Goal: Transaction & Acquisition: Purchase product/service

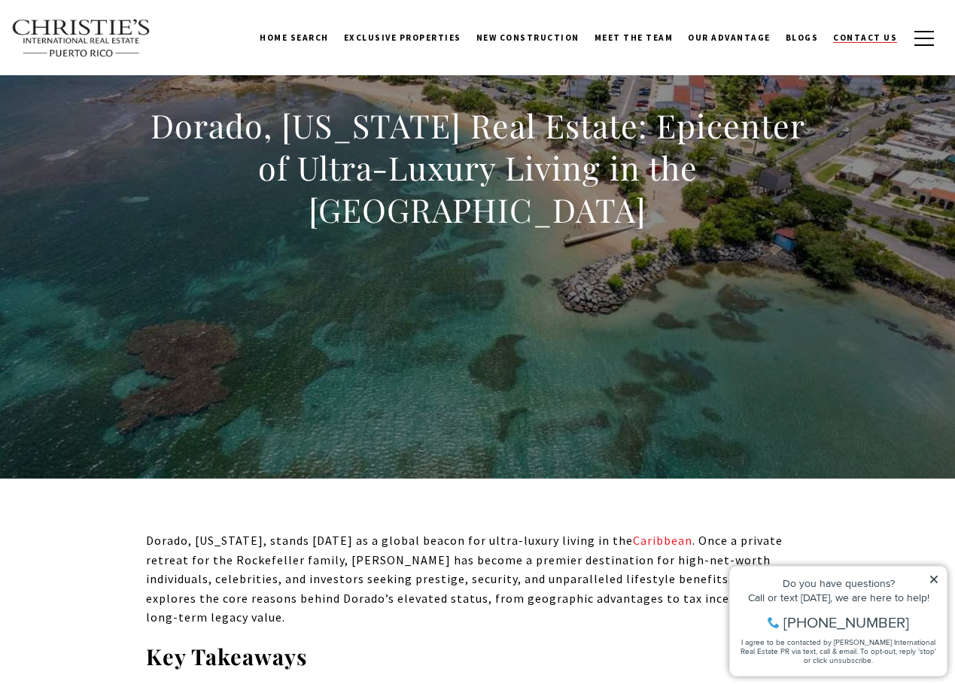
scroll to position [102, 0]
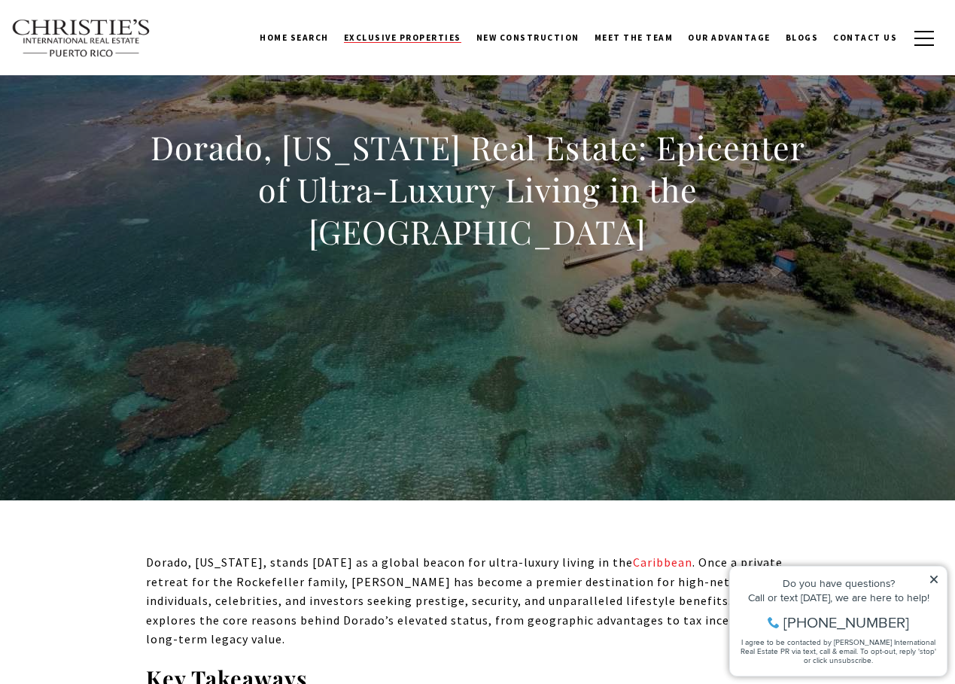
click at [399, 36] on span "Exclusive Properties" at bounding box center [402, 37] width 117 height 11
click at [532, 39] on span "New Construction" at bounding box center [527, 37] width 103 height 11
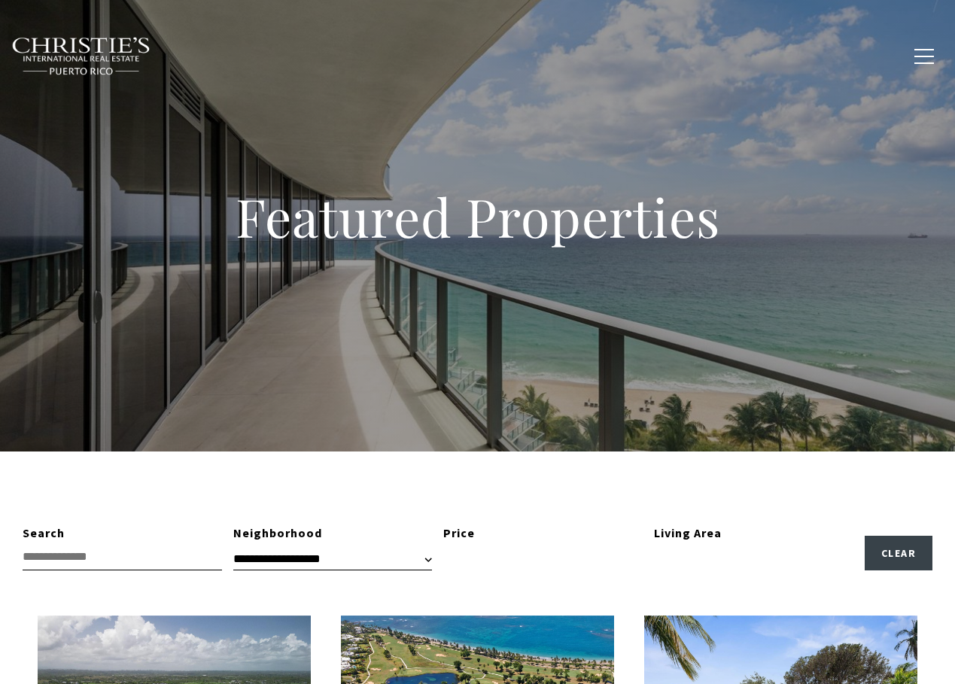
type input "**********"
type input "*********"
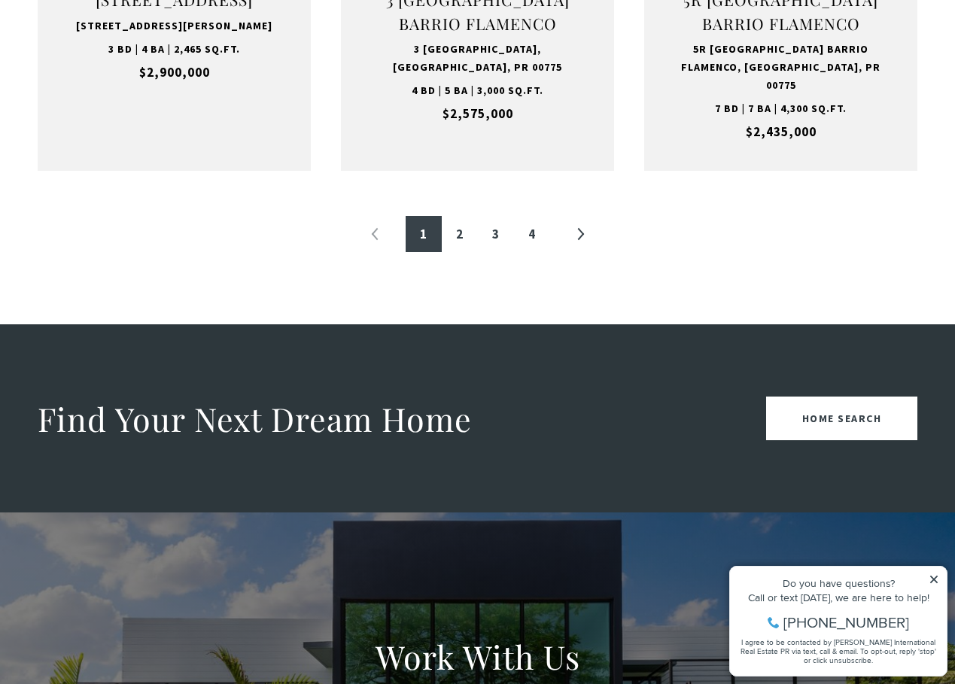
scroll to position [1880, 0]
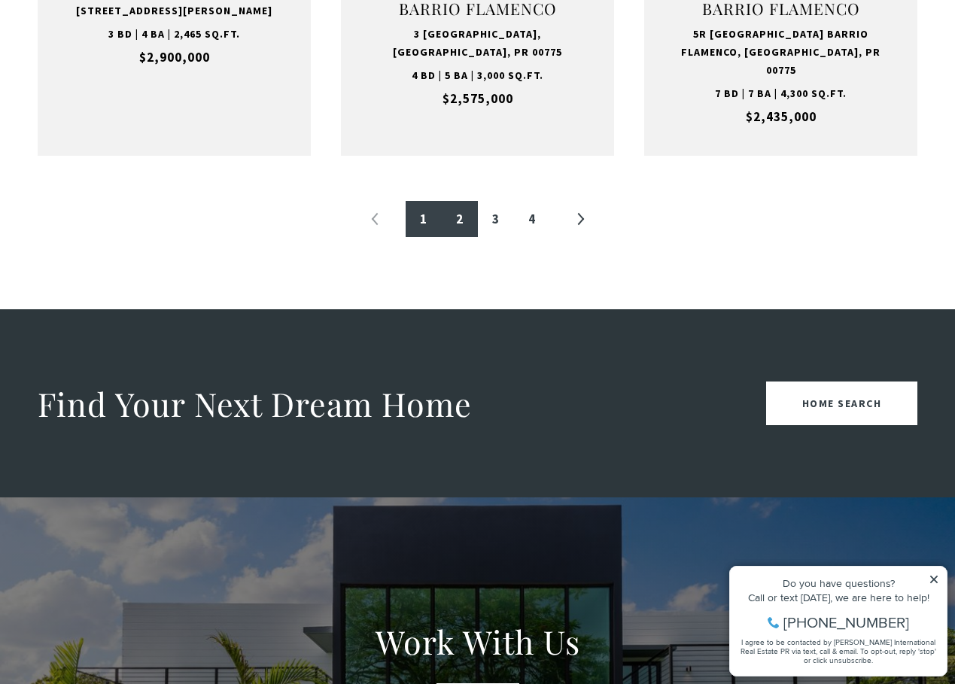
click at [468, 201] on link "2" at bounding box center [460, 219] width 36 height 36
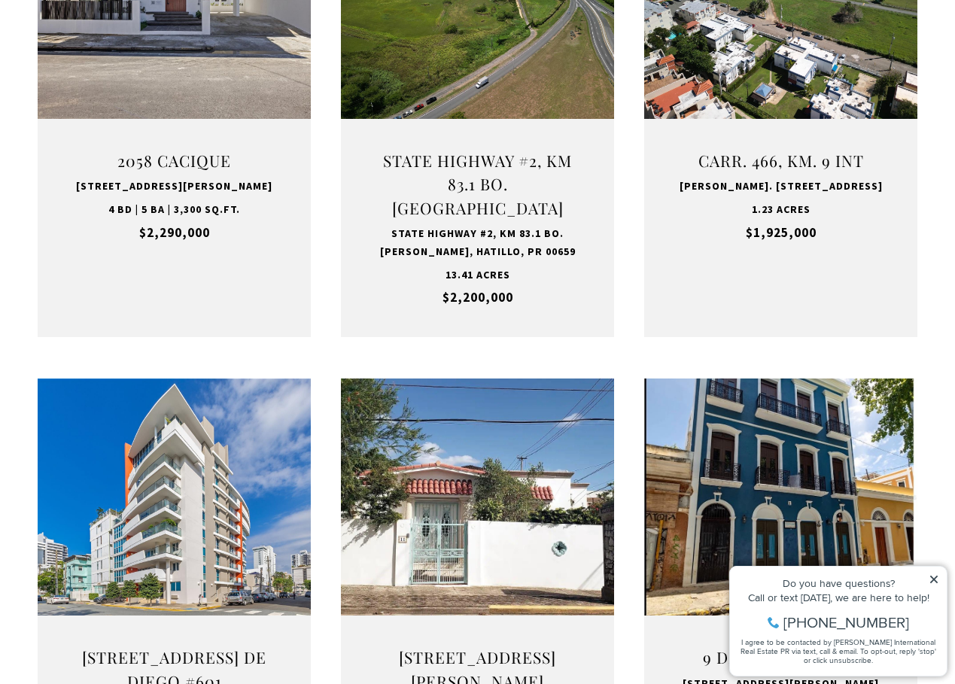
scroll to position [451, 0]
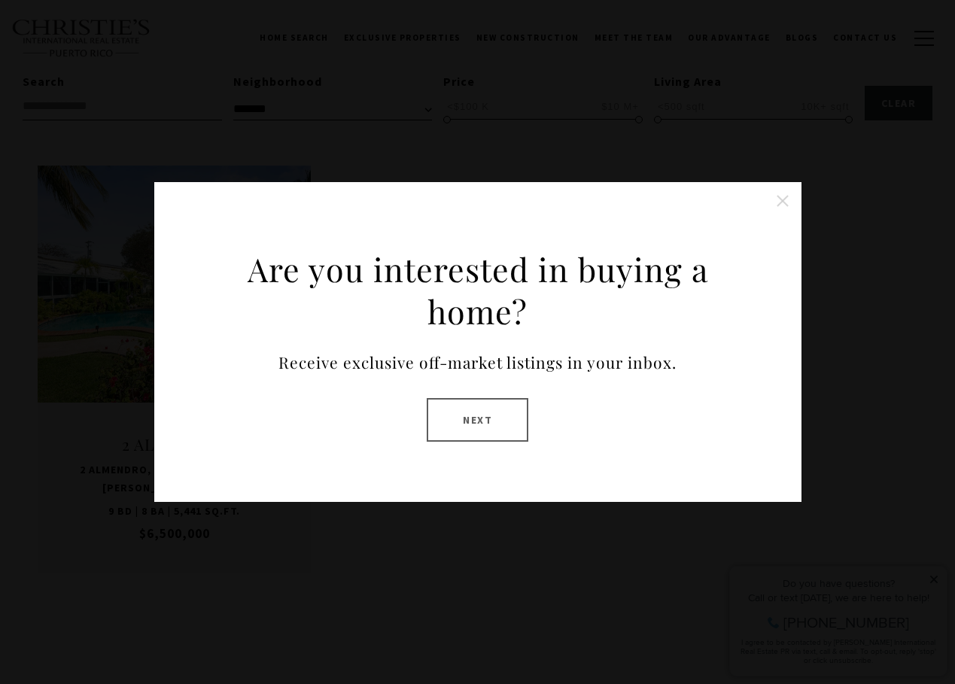
click at [470, 430] on button "Next" at bounding box center [477, 420] width 102 height 44
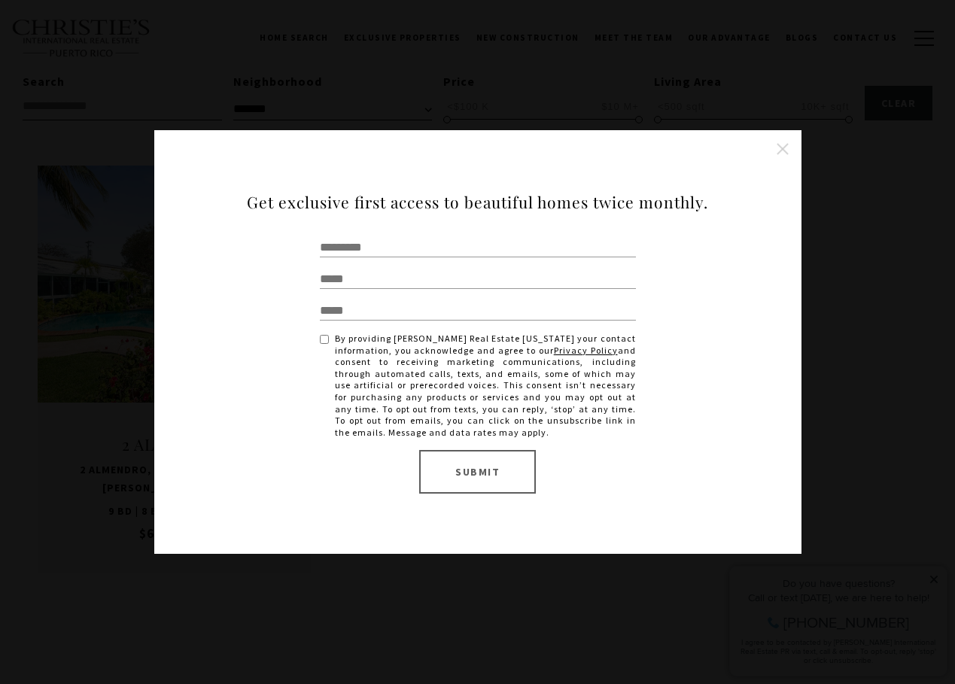
click at [791, 152] on button "Close this option" at bounding box center [782, 149] width 30 height 30
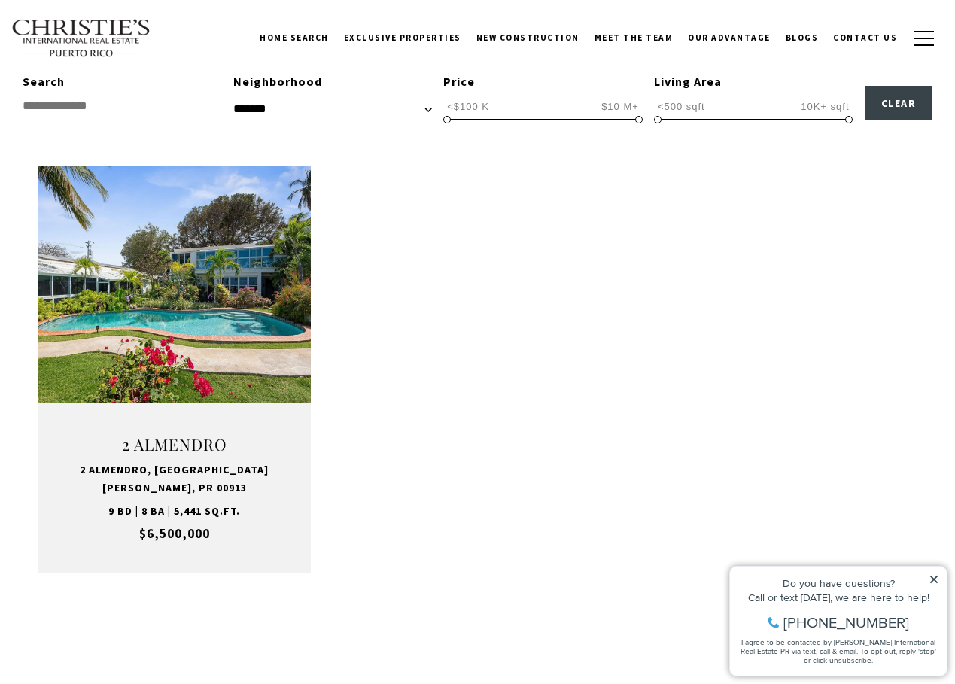
select select "**********"
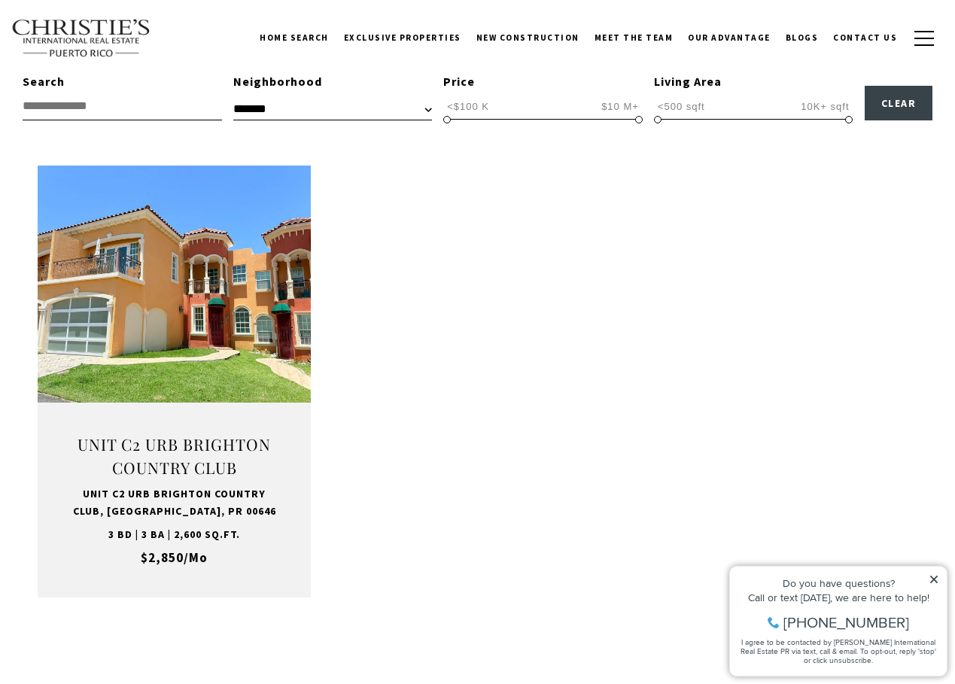
select select
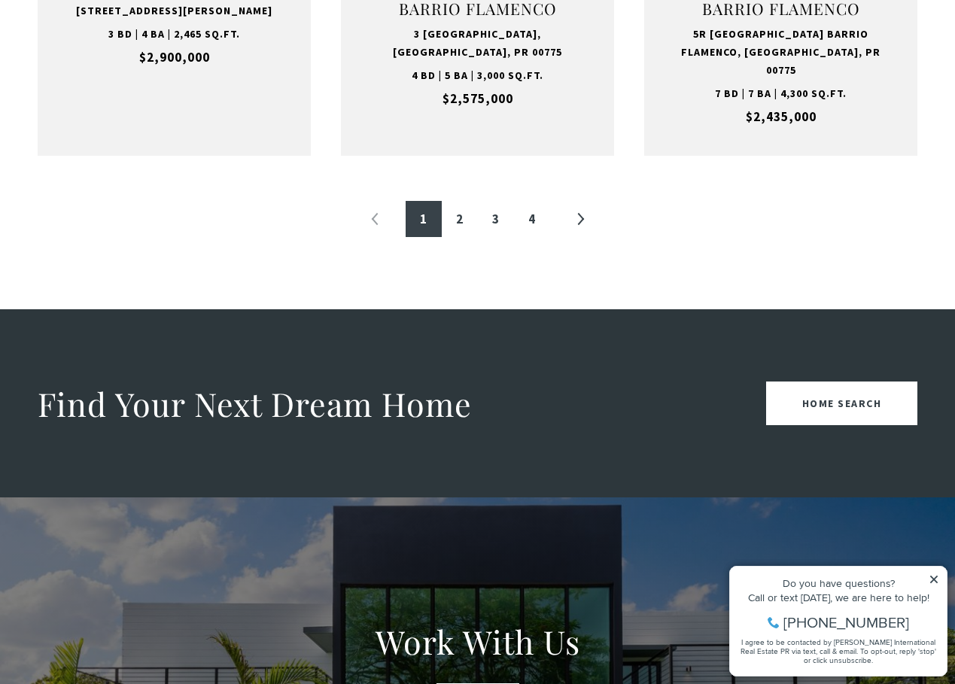
scroll to position [451, 0]
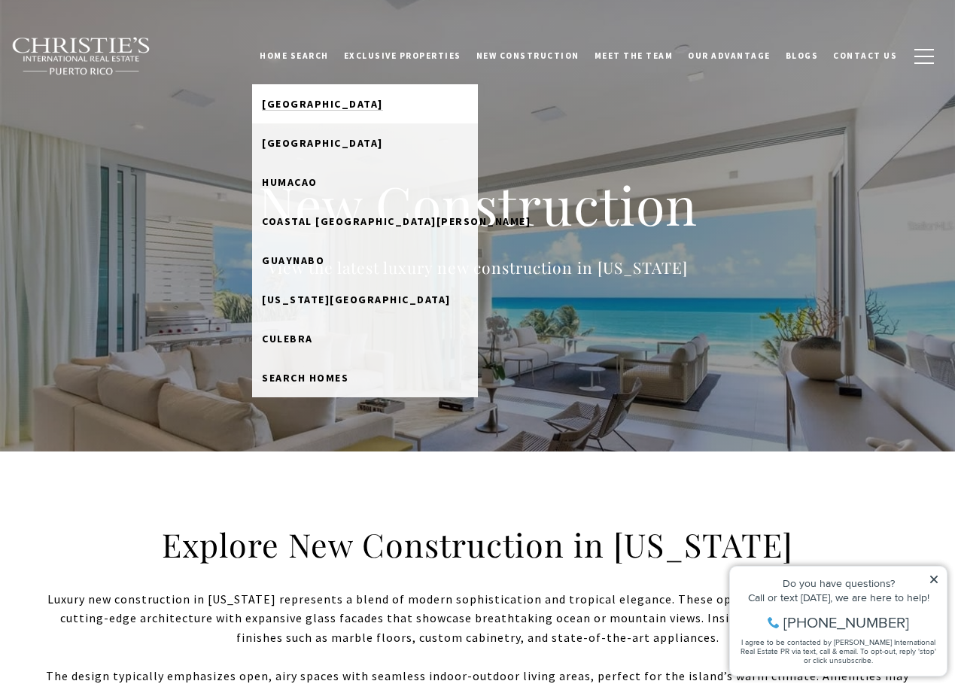
click at [365, 113] on link "[GEOGRAPHIC_DATA]" at bounding box center [365, 103] width 226 height 39
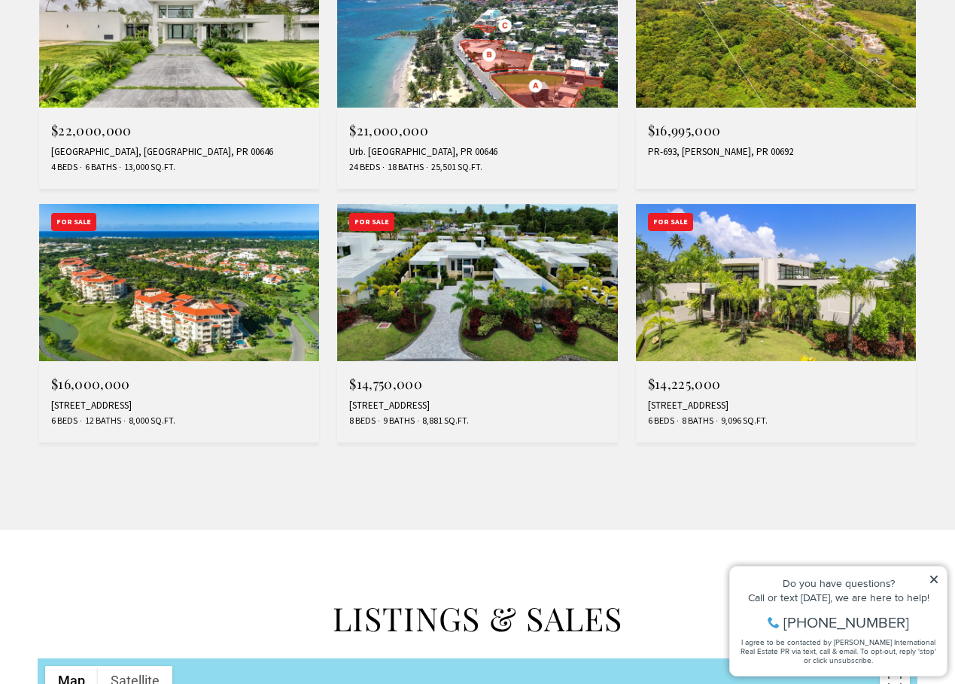
scroll to position [1232, 0]
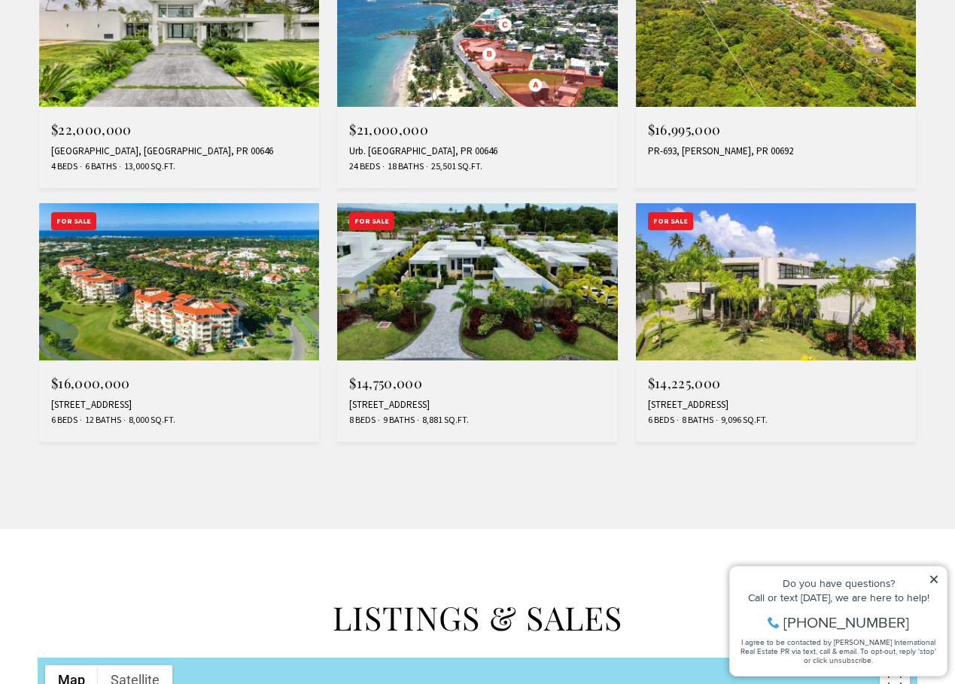
click at [739, 291] on img at bounding box center [776, 281] width 280 height 157
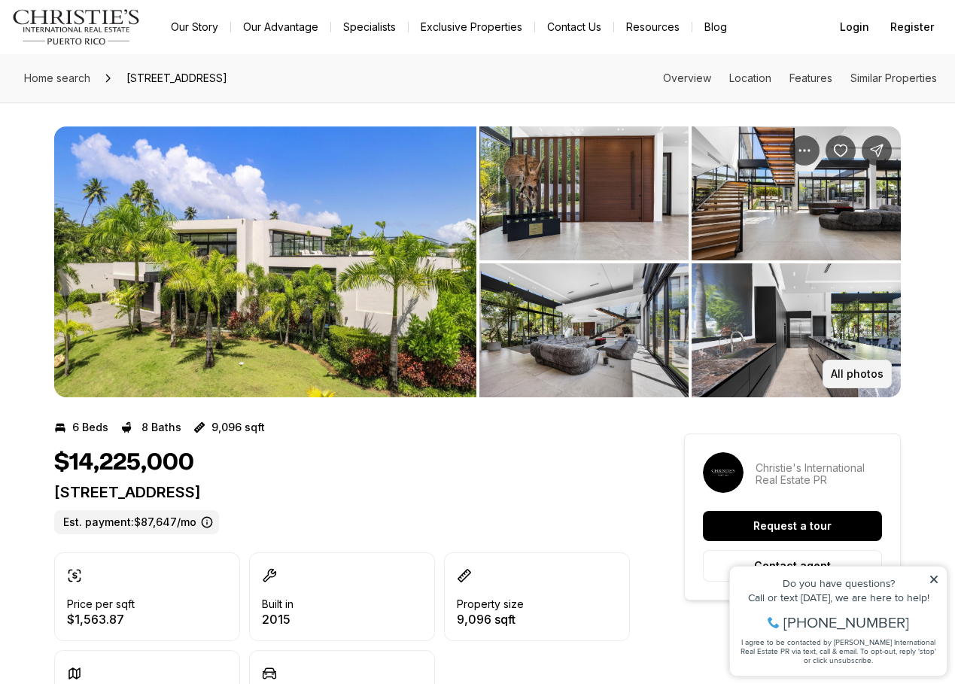
click at [860, 372] on p "All photos" at bounding box center [856, 374] width 53 height 12
